Goal: Information Seeking & Learning: Learn about a topic

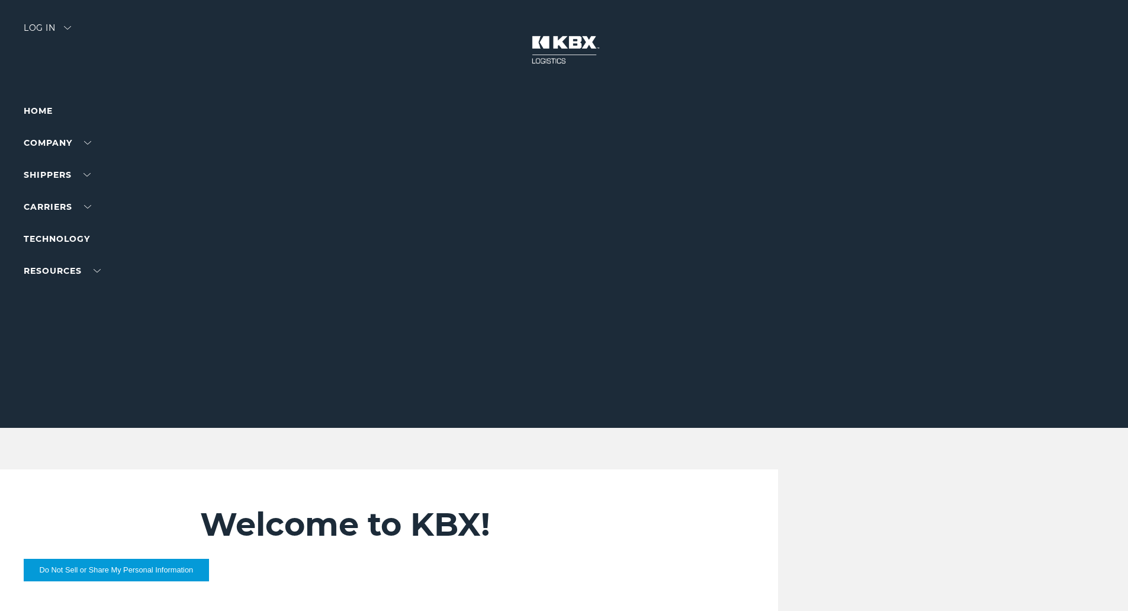
click at [65, 143] on link "Company" at bounding box center [58, 142] width 68 height 11
click at [55, 161] on link "About Us" at bounding box center [45, 156] width 43 height 9
